Goal: Find specific page/section: Find specific page/section

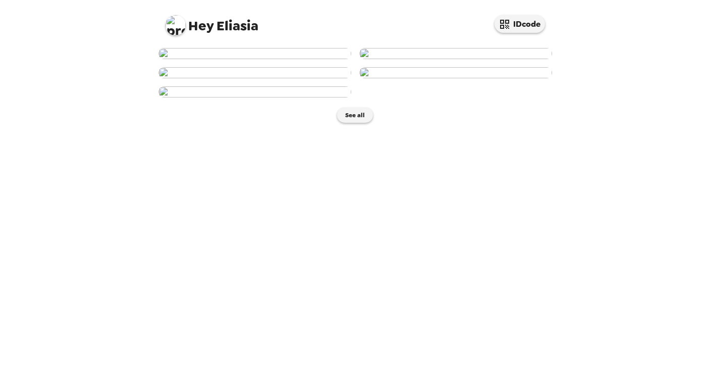
click at [306, 97] on img at bounding box center [254, 91] width 193 height 11
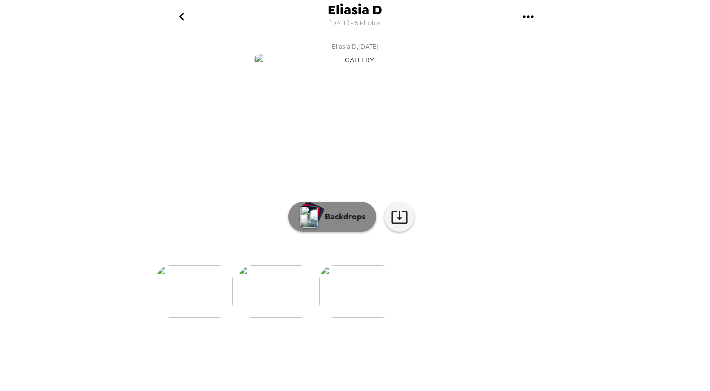
click at [350, 223] on p "Backdrops" at bounding box center [343, 216] width 46 height 12
click at [355, 232] on button "Backdrops" at bounding box center [332, 216] width 88 height 30
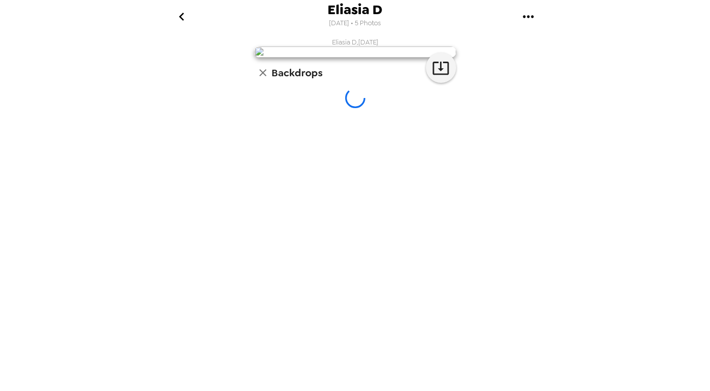
scroll to position [1, 0]
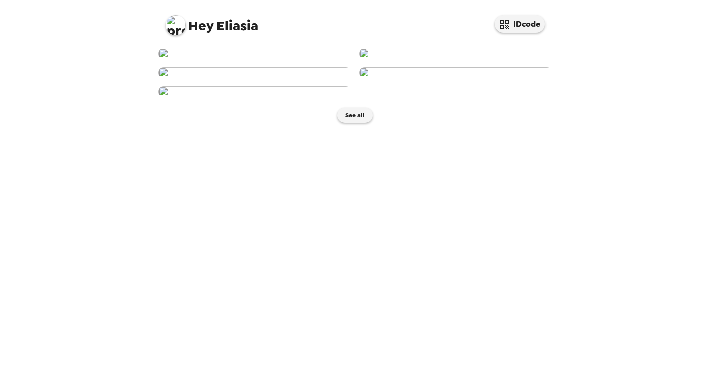
scroll to position [437, 0]
click at [308, 97] on img at bounding box center [254, 91] width 193 height 11
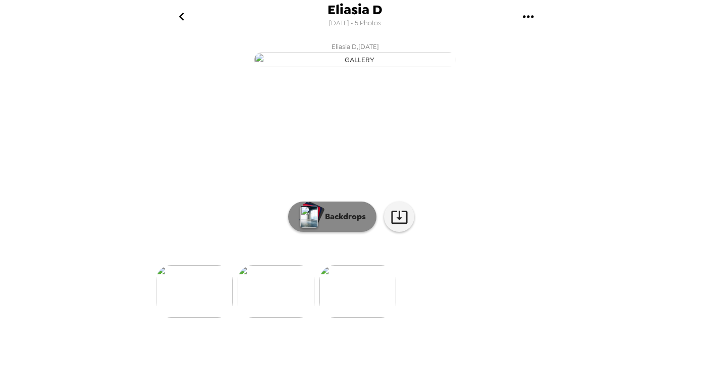
scroll to position [38, 0]
click at [335, 223] on p "Backdrops" at bounding box center [343, 216] width 46 height 12
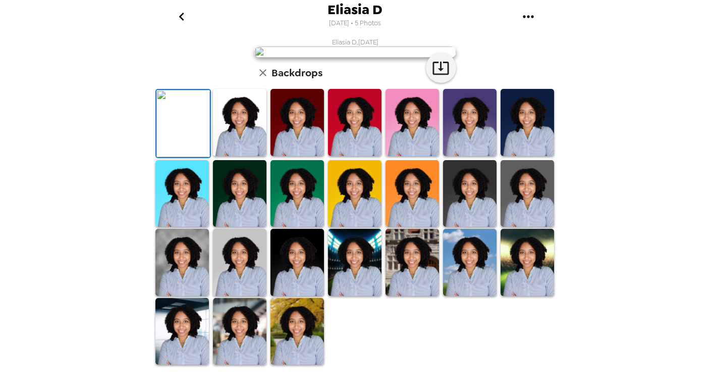
scroll to position [136, 0]
click at [531, 156] on img at bounding box center [527, 122] width 53 height 67
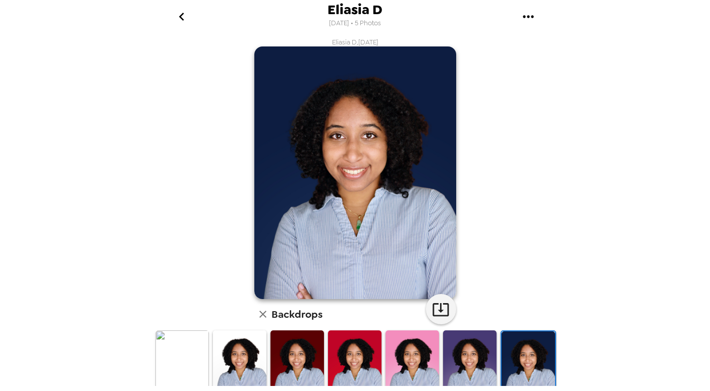
scroll to position [0, 0]
click at [447, 310] on icon "button" at bounding box center [441, 309] width 18 height 18
click at [182, 16] on icon "go back" at bounding box center [181, 17] width 5 height 8
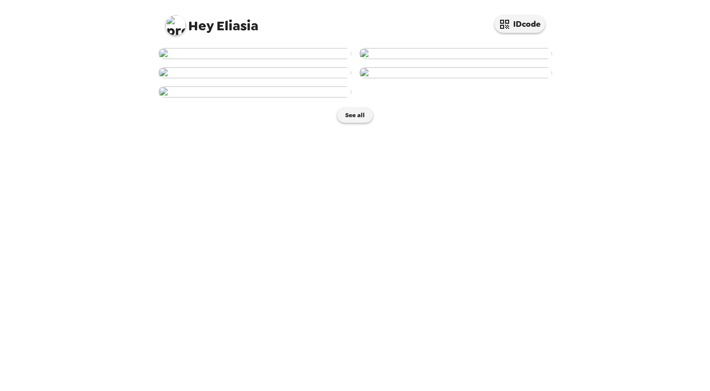
scroll to position [263, 0]
click at [390, 78] on img at bounding box center [455, 72] width 193 height 11
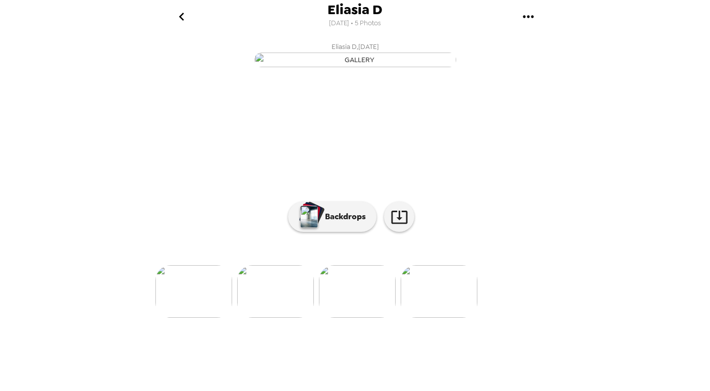
scroll to position [38, 0]
click at [362, 317] on img at bounding box center [357, 291] width 77 height 52
click at [302, 317] on img at bounding box center [275, 291] width 77 height 52
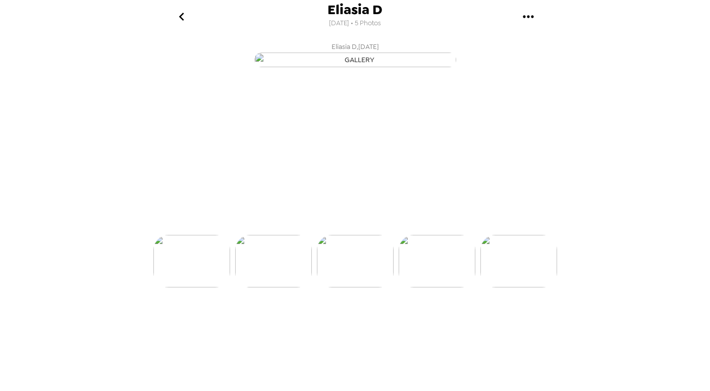
scroll to position [0, 162]
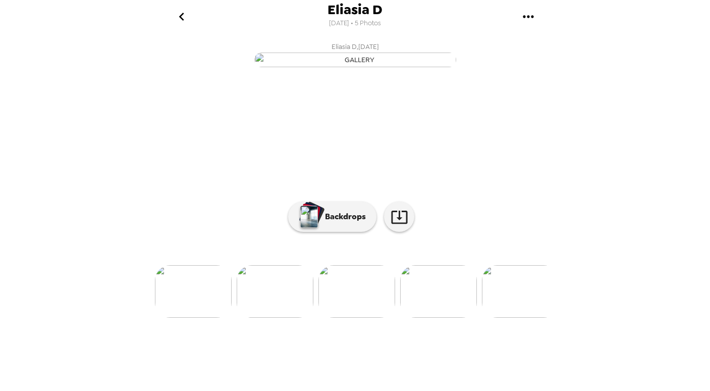
click at [292, 317] on img at bounding box center [275, 291] width 77 height 52
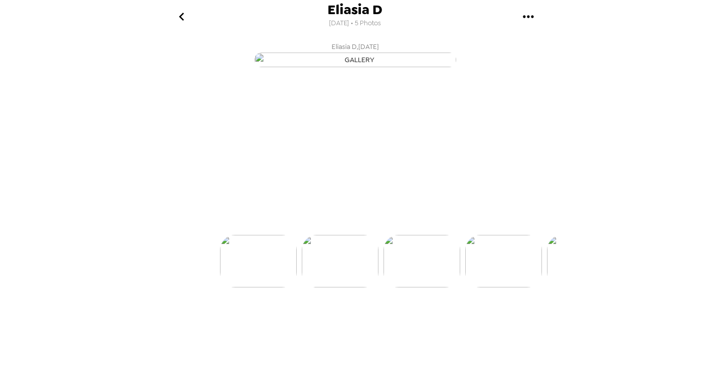
scroll to position [0, 81]
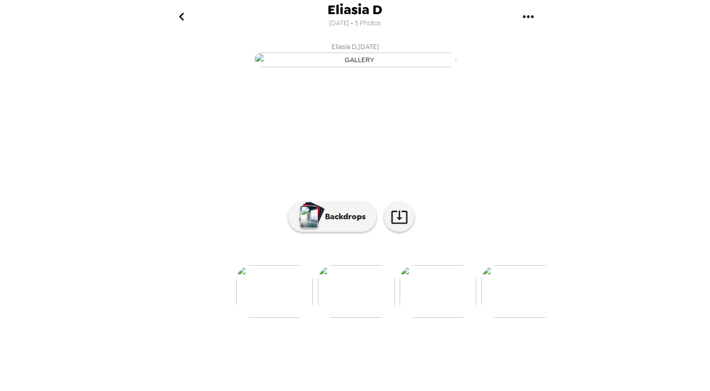
click at [261, 317] on img at bounding box center [274, 291] width 77 height 52
click at [284, 317] on img at bounding box center [273, 291] width 77 height 52
click at [295, 317] on img at bounding box center [275, 291] width 77 height 52
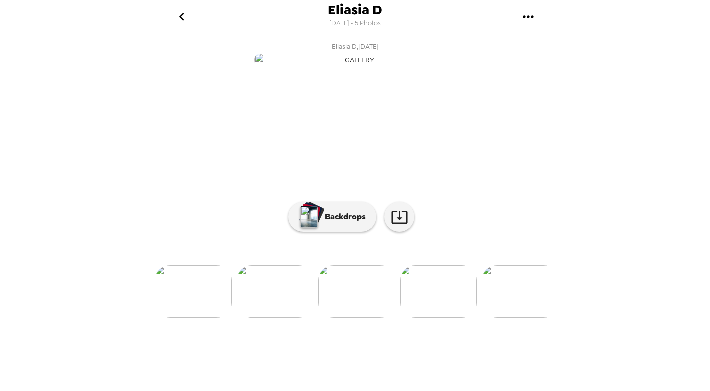
scroll to position [0, 0]
click at [456, 317] on img at bounding box center [438, 291] width 77 height 52
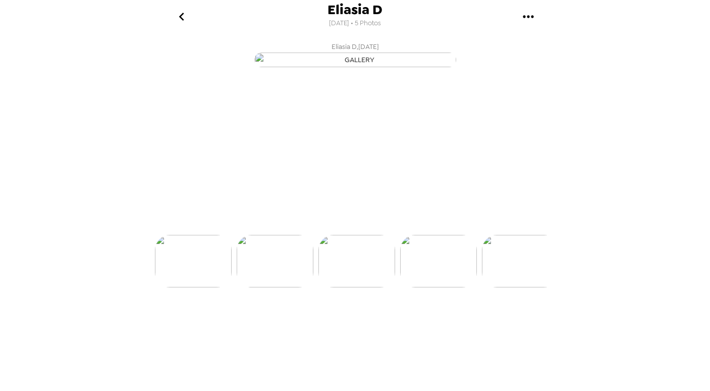
scroll to position [0, 243]
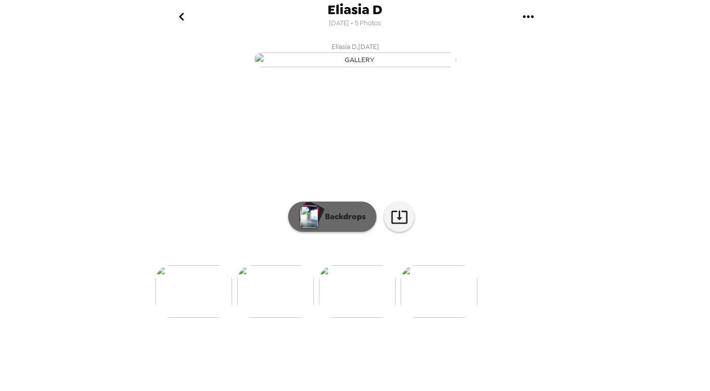
click at [324, 223] on p "Backdrops" at bounding box center [343, 216] width 46 height 12
